Goal: Information Seeking & Learning: Check status

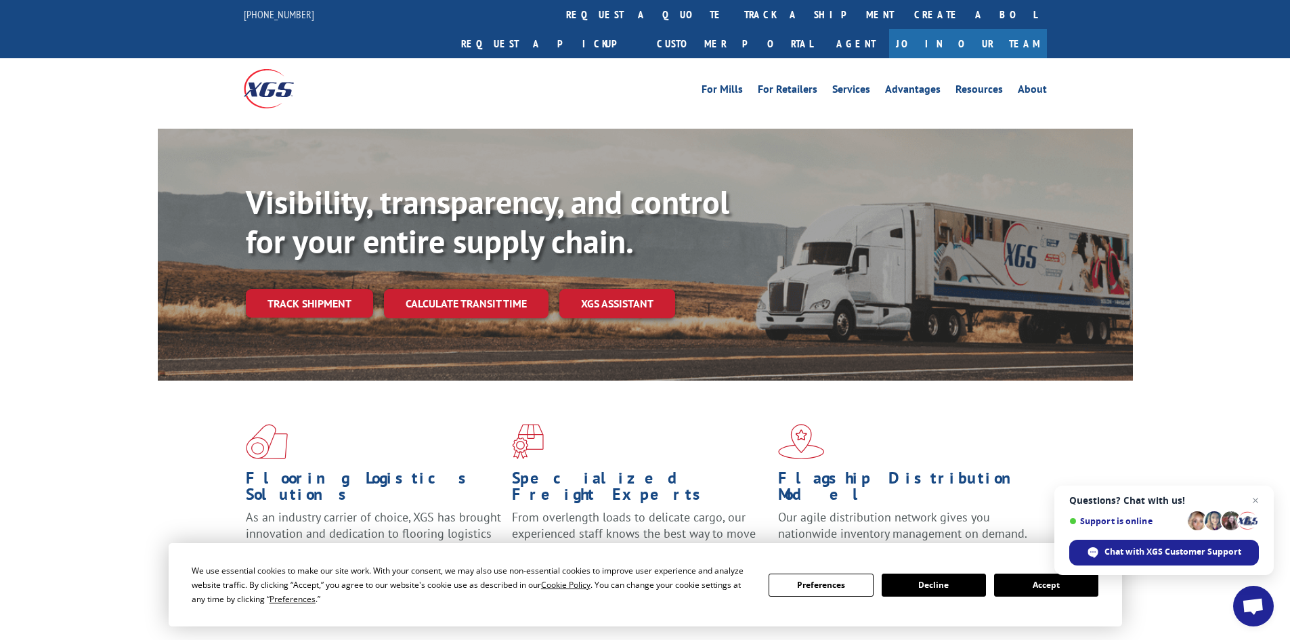
click at [1033, 580] on button "Accept" at bounding box center [1046, 585] width 104 height 23
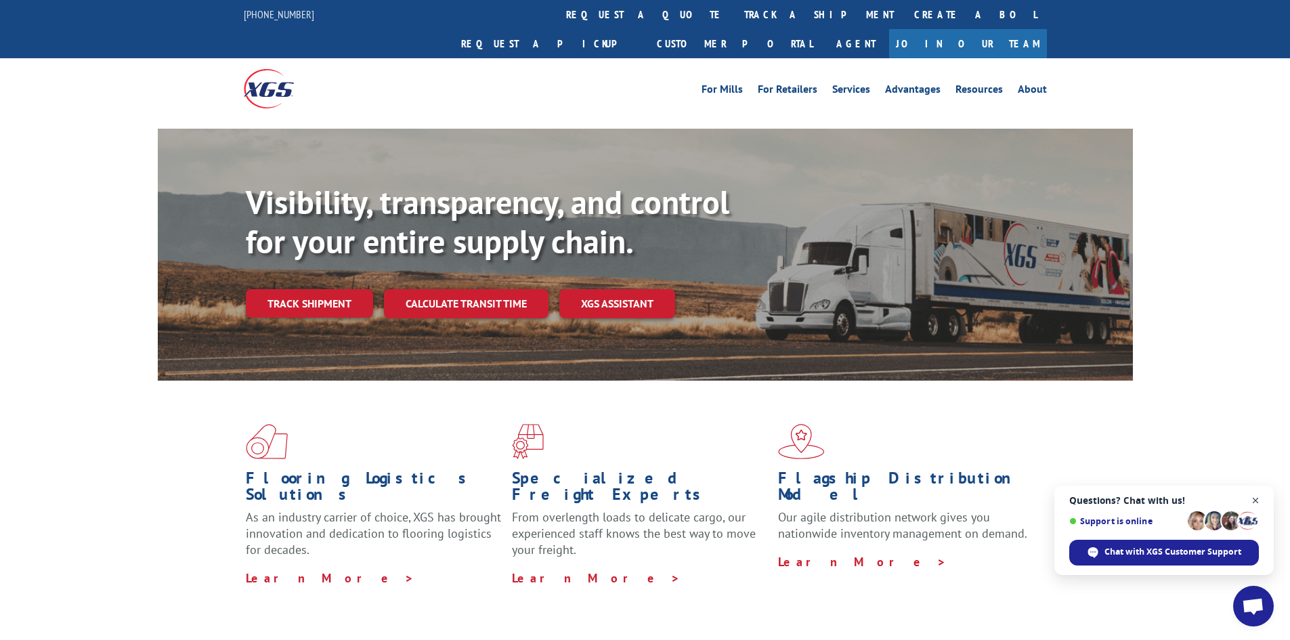
click at [1033, 496] on span "Close chat" at bounding box center [1255, 500] width 17 height 17
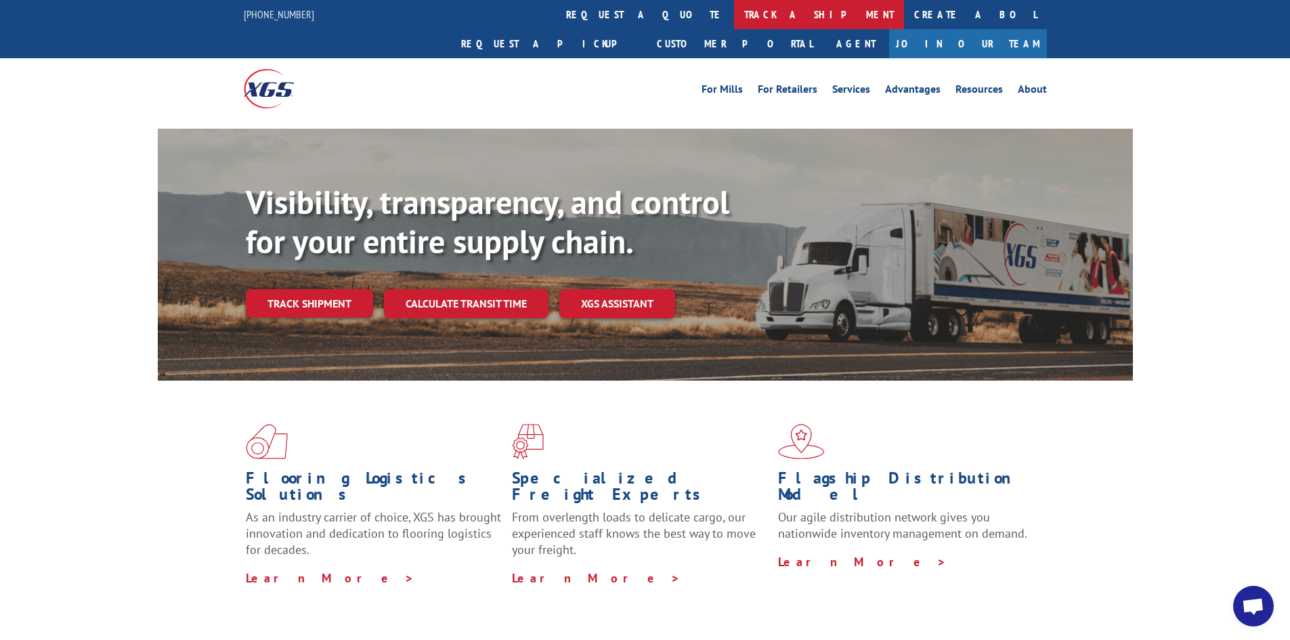
click at [734, 12] on link "track a shipment" at bounding box center [819, 14] width 170 height 29
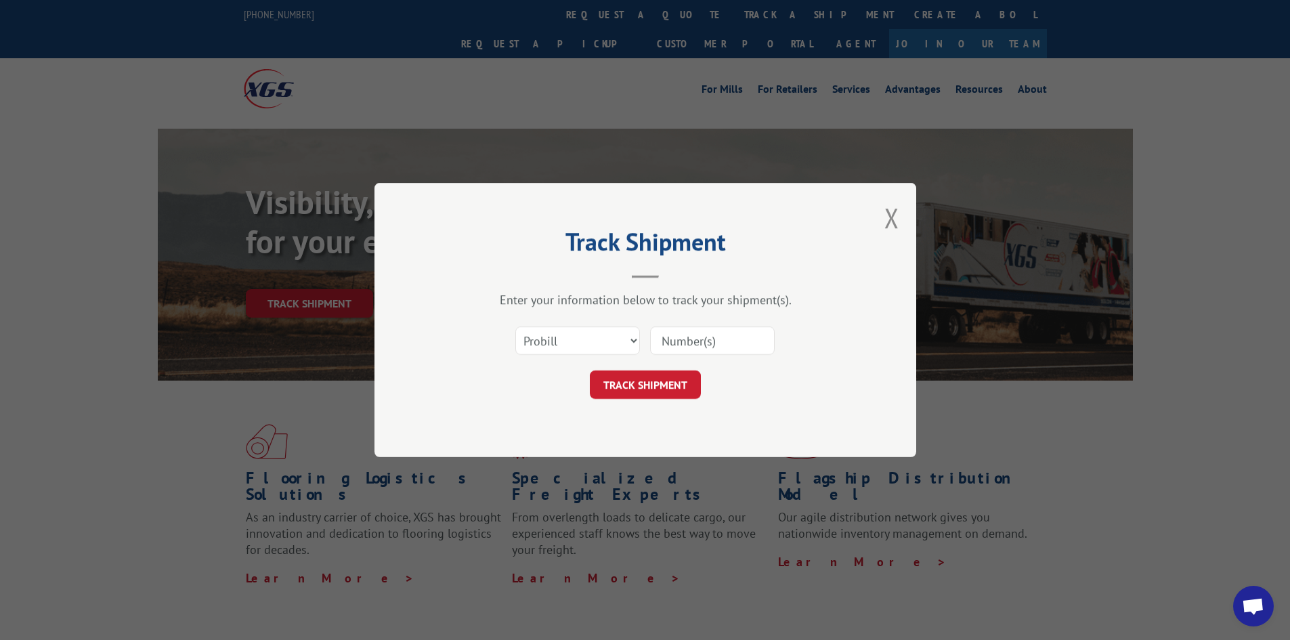
click at [725, 339] on input at bounding box center [712, 340] width 125 height 28
paste input "17480411"
type input "17480411"
click at [665, 389] on button "TRACK SHIPMENT" at bounding box center [645, 384] width 111 height 28
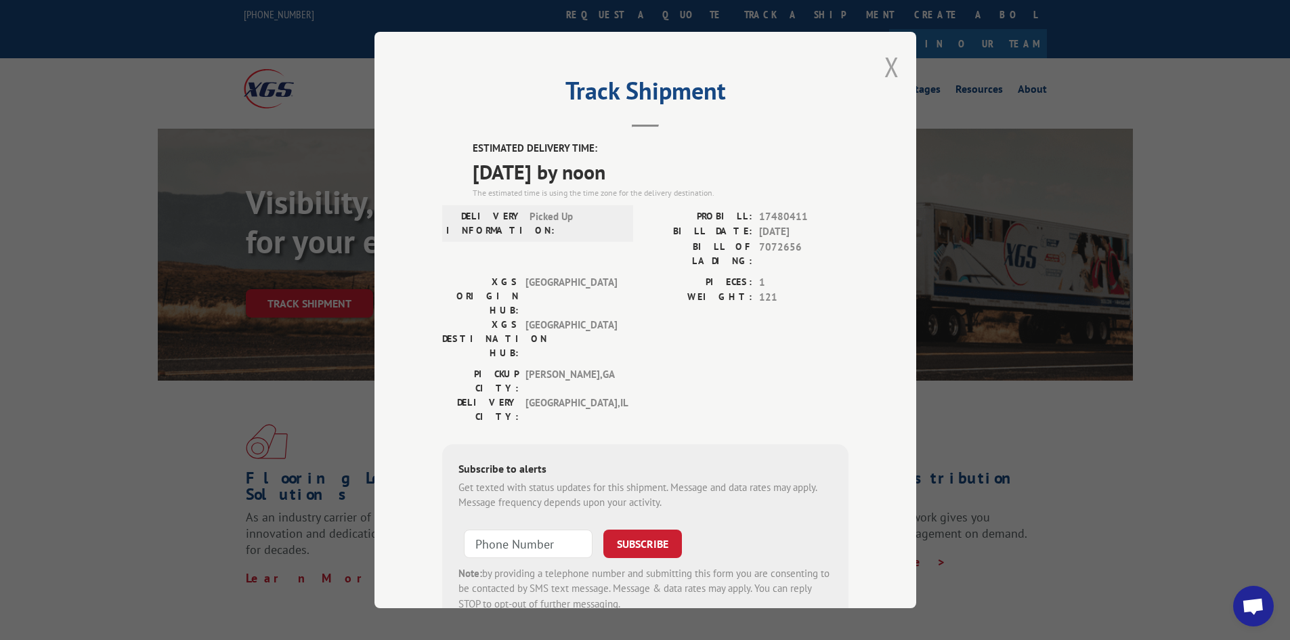
click at [887, 64] on button "Close modal" at bounding box center [891, 67] width 15 height 36
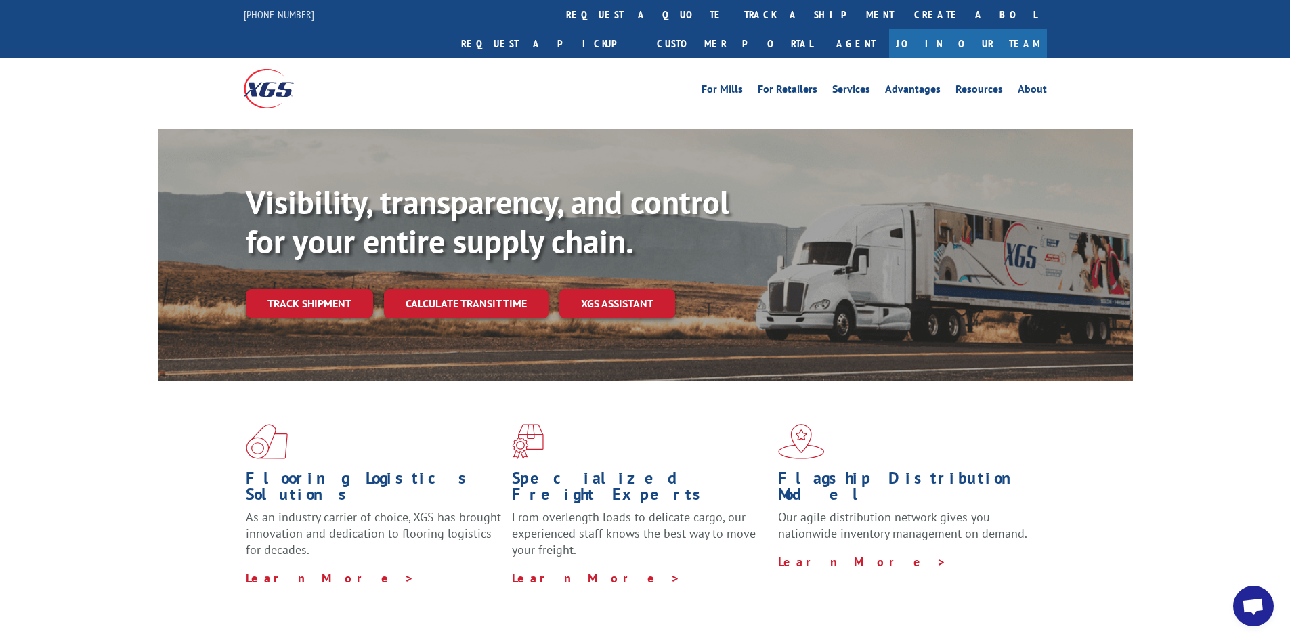
drag, startPoint x: 613, startPoint y: 9, endPoint x: 643, endPoint y: 44, distance: 46.6
click at [734, 9] on link "track a shipment" at bounding box center [819, 14] width 170 height 29
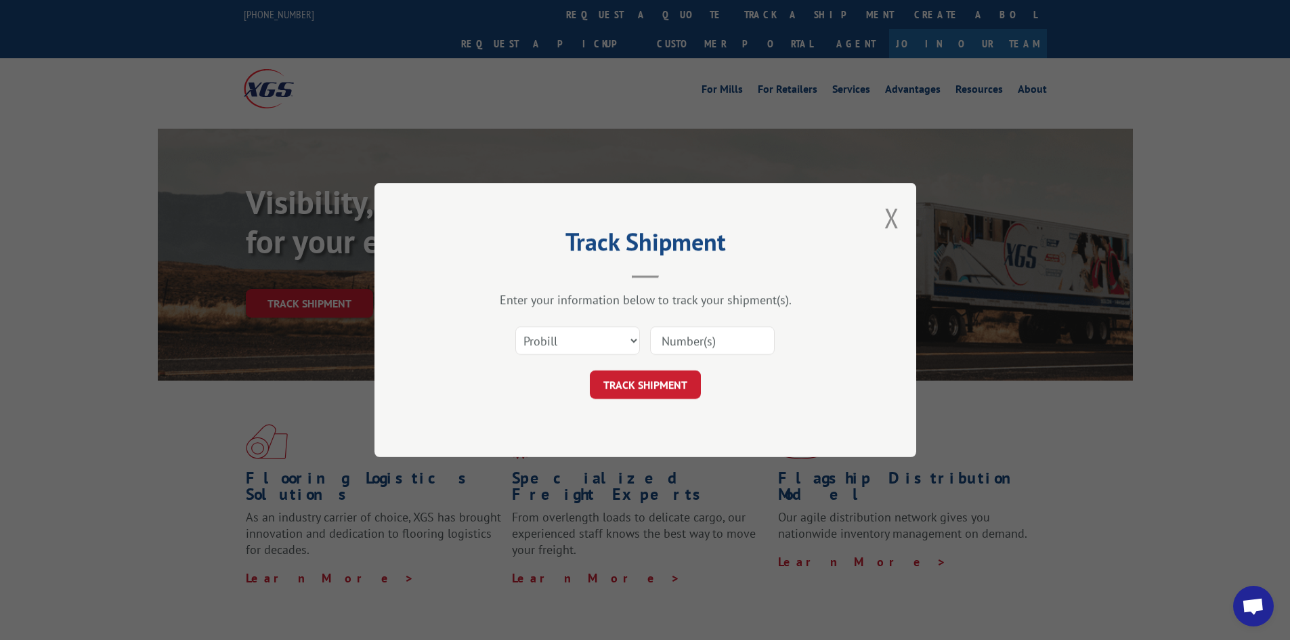
click at [717, 338] on input at bounding box center [712, 340] width 125 height 28
paste input "17480315"
type input "17480315"
click at [649, 380] on button "TRACK SHIPMENT" at bounding box center [645, 384] width 111 height 28
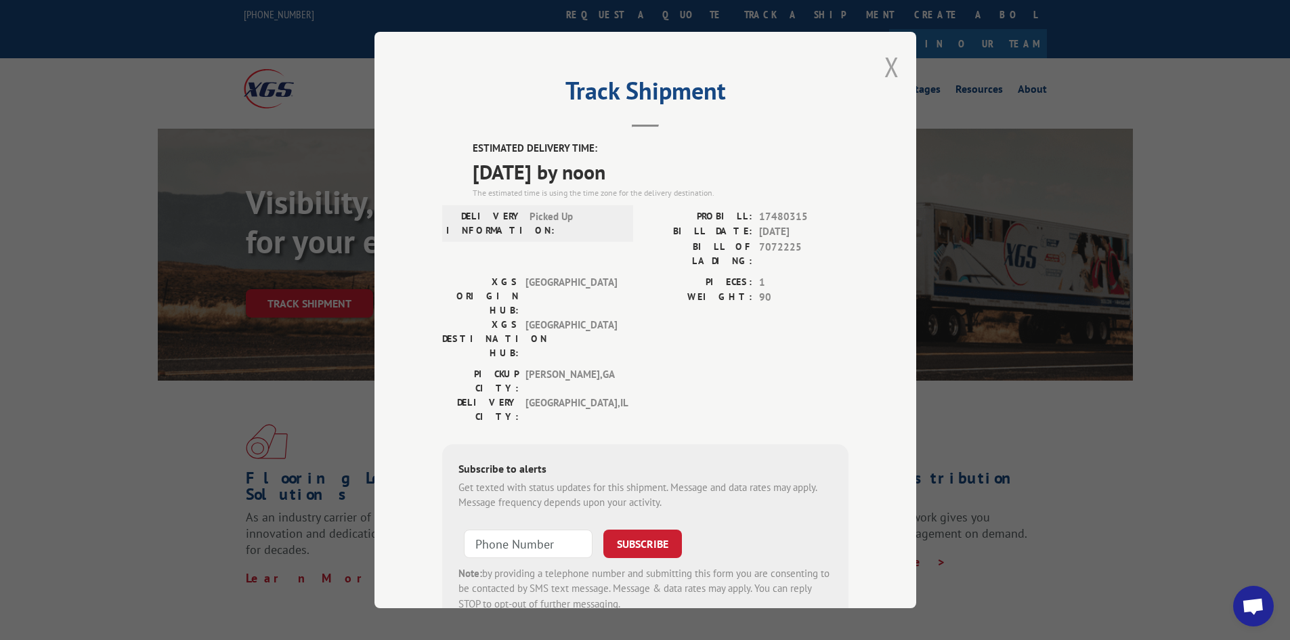
click at [892, 75] on button "Close modal" at bounding box center [891, 67] width 15 height 36
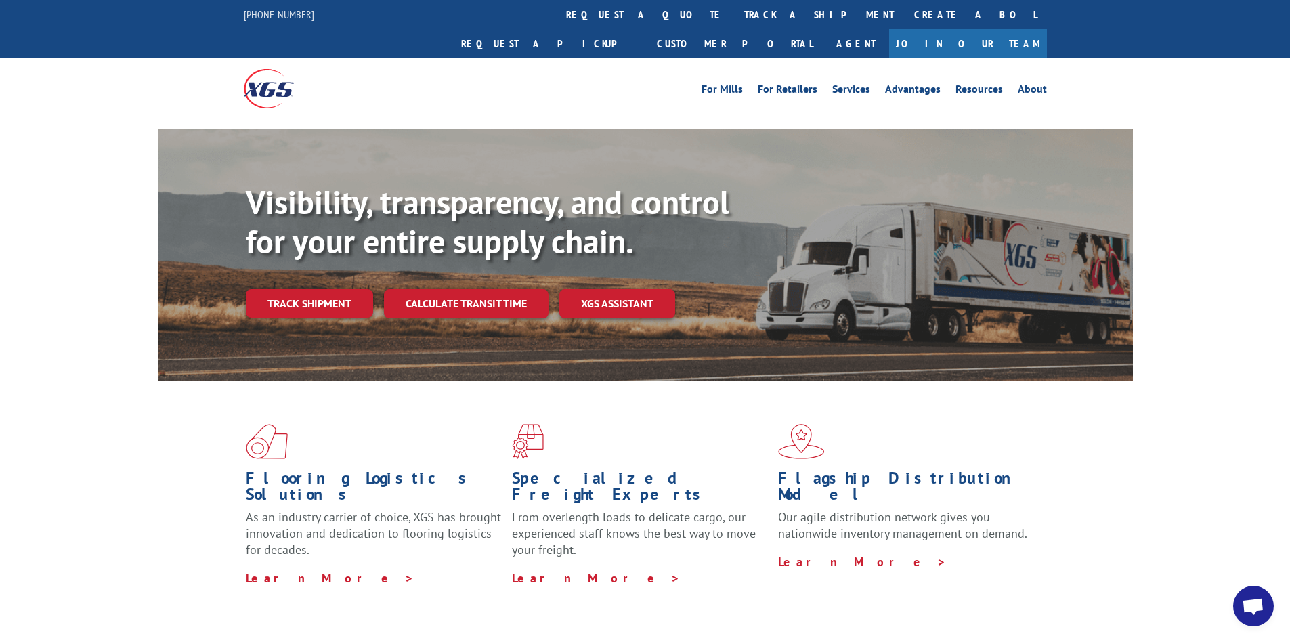
drag, startPoint x: 624, startPoint y: 17, endPoint x: 656, endPoint y: 49, distance: 46.0
click at [734, 17] on link "track a shipment" at bounding box center [819, 14] width 170 height 29
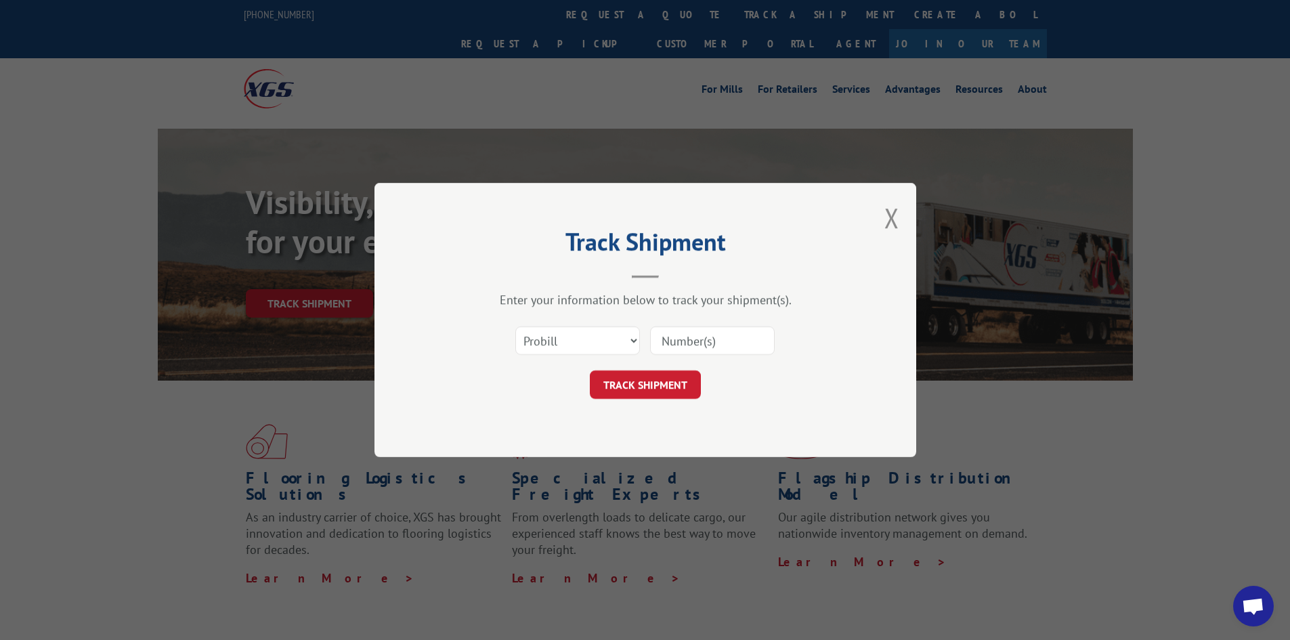
click at [734, 340] on input at bounding box center [712, 340] width 125 height 28
paste input "17523670"
type input "17523670"
click at [659, 383] on button "TRACK SHIPMENT" at bounding box center [645, 384] width 111 height 28
